Goal: Task Accomplishment & Management: Use online tool/utility

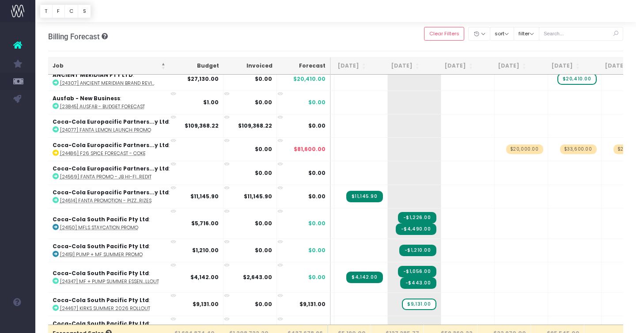
scroll to position [0, 68]
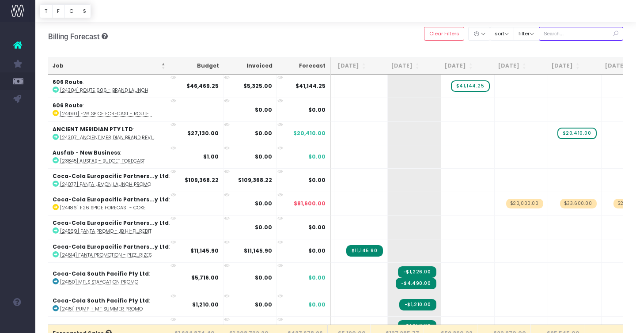
click at [577, 35] on input "text" at bounding box center [581, 34] width 85 height 14
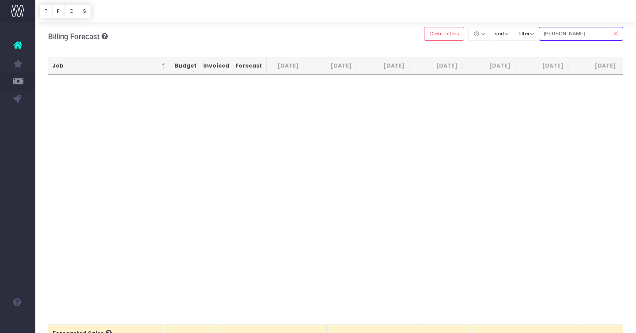
type input "[PERSON_NAME]"
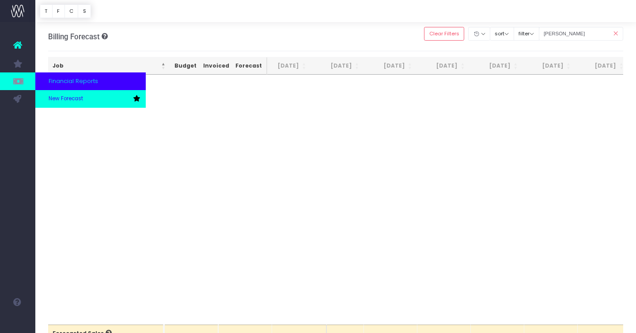
click at [53, 96] on span "New Forecast" at bounding box center [66, 99] width 34 height 8
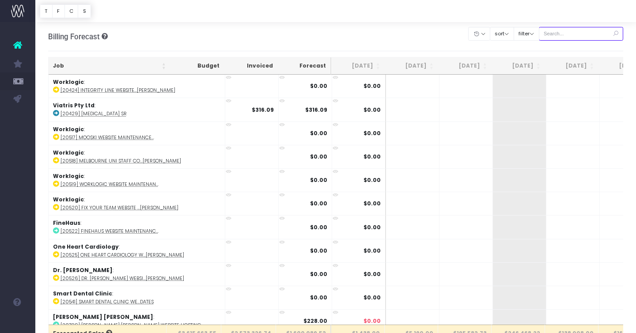
click at [584, 34] on input "text" at bounding box center [581, 34] width 85 height 14
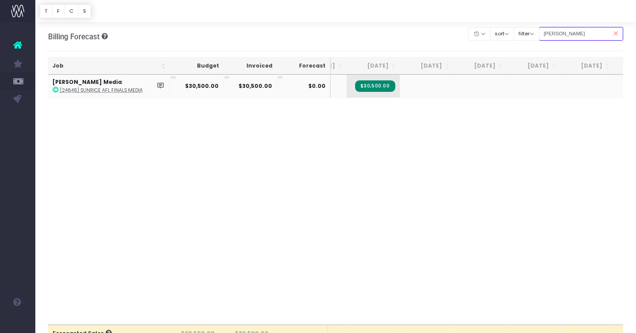
type input "[PERSON_NAME]"
click at [120, 89] on abbr "[24646] SunRice AFL Finals Media" at bounding box center [101, 90] width 83 height 7
click at [429, 87] on td "+" at bounding box center [426, 86] width 53 height 23
click at [413, 84] on span "+" at bounding box center [413, 86] width 27 height 23
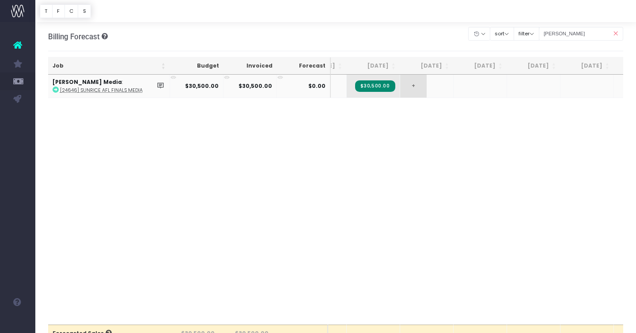
click at [413, 84] on span "+" at bounding box center [413, 86] width 27 height 23
click at [366, 194] on div "Job Budget Invoiced Forecast Jul 25 Aug 25 Sep 25 Oct 25 Nov 25 Dec 25 Jan 26 F…" at bounding box center [336, 200] width 576 height 250
click at [159, 86] on icon at bounding box center [161, 86] width 8 height 8
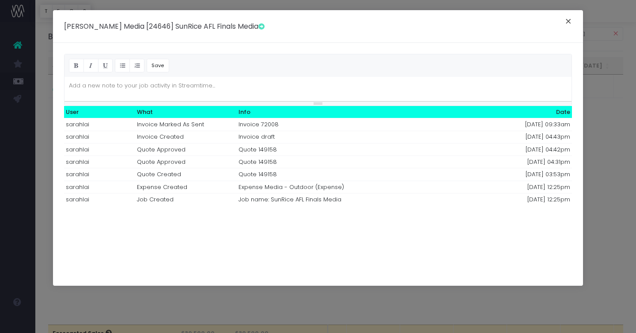
click at [573, 19] on button "×" at bounding box center [568, 22] width 19 height 14
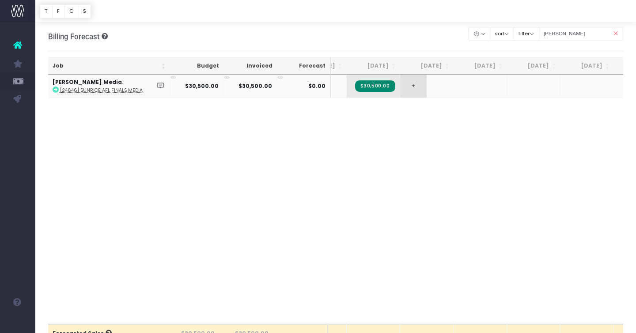
click at [423, 88] on span "+" at bounding box center [413, 86] width 27 height 23
type input "-20350"
click at [120, 87] on abbr "[24646] SunRice AFL Finals Media" at bounding box center [101, 90] width 83 height 7
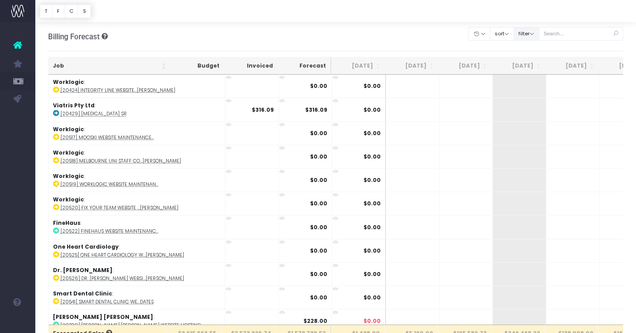
click at [539, 33] on button "filter" at bounding box center [527, 34] width 26 height 14
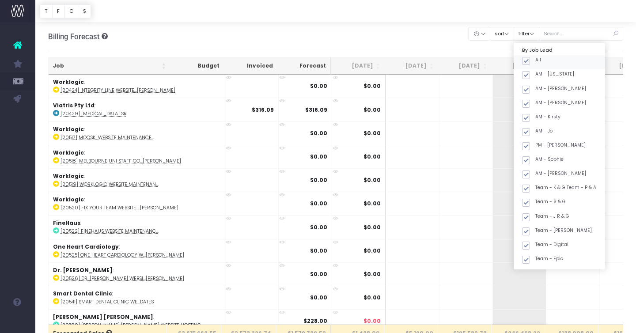
click at [542, 64] on div "All" at bounding box center [559, 62] width 91 height 14
click at [530, 61] on span at bounding box center [526, 61] width 8 height 8
click at [536, 61] on input "All" at bounding box center [538, 60] width 6 height 6
checkbox input "false"
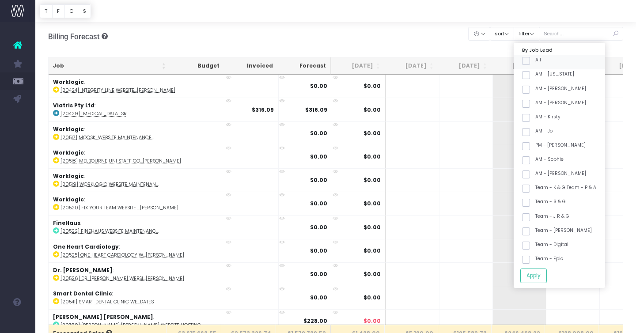
checkbox input "false"
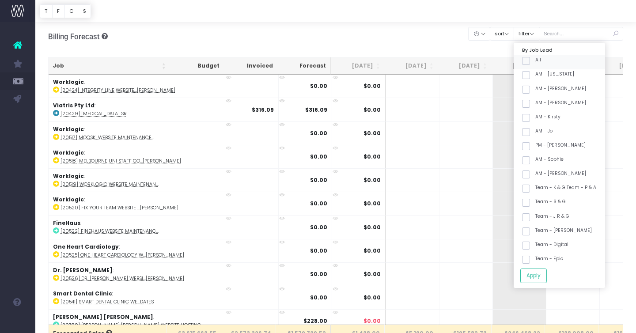
checkbox input "false"
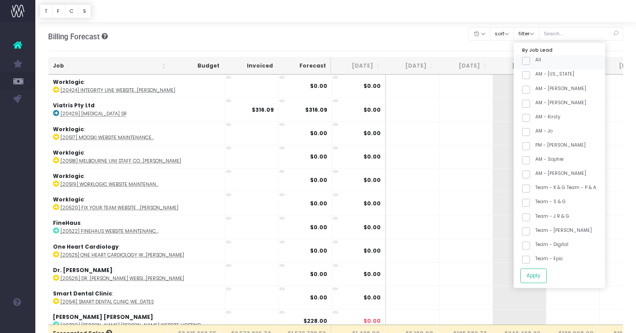
checkbox input "false"
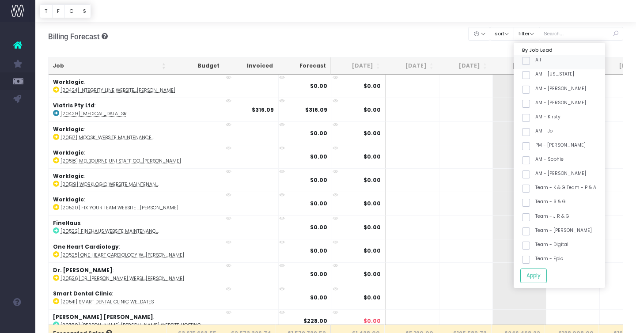
checkbox input "false"
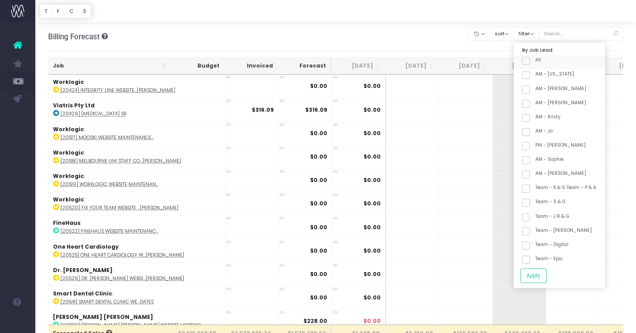
checkbox input "false"
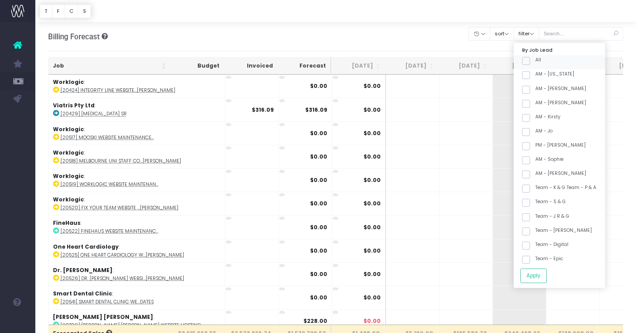
checkbox input "false"
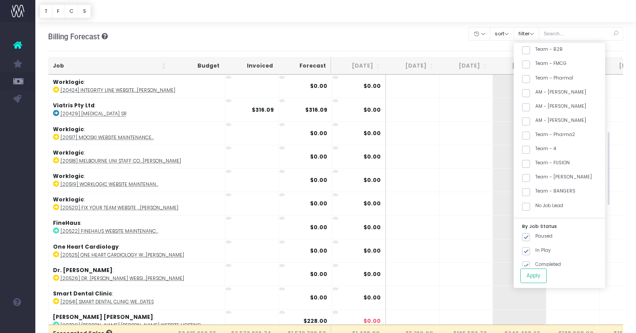
scroll to position [269, 0]
click at [554, 172] on label "Team - [PERSON_NAME]" at bounding box center [557, 174] width 70 height 7
click at [541, 172] on input "Team - [PERSON_NAME]" at bounding box center [538, 174] width 6 height 6
checkbox input "true"
click at [544, 277] on button "Apply" at bounding box center [533, 276] width 27 height 15
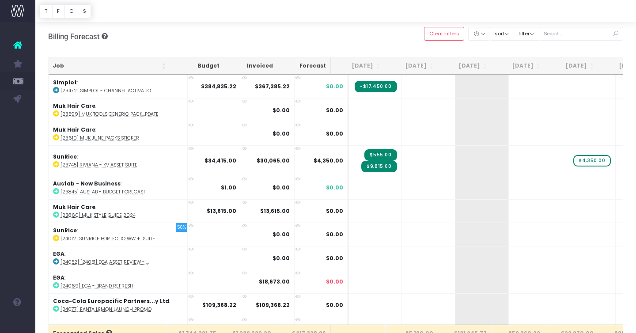
click at [99, 70] on th "Job" at bounding box center [110, 65] width 122 height 17
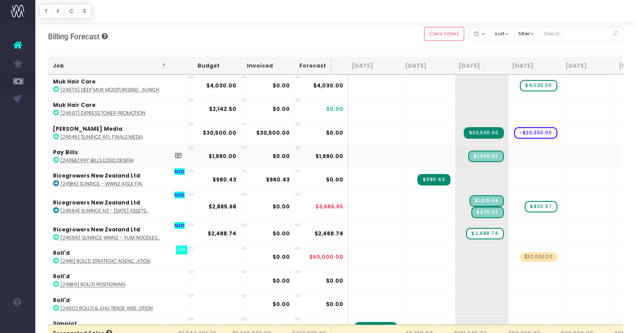
scroll to position [881, 0]
